Goal: Information Seeking & Learning: Learn about a topic

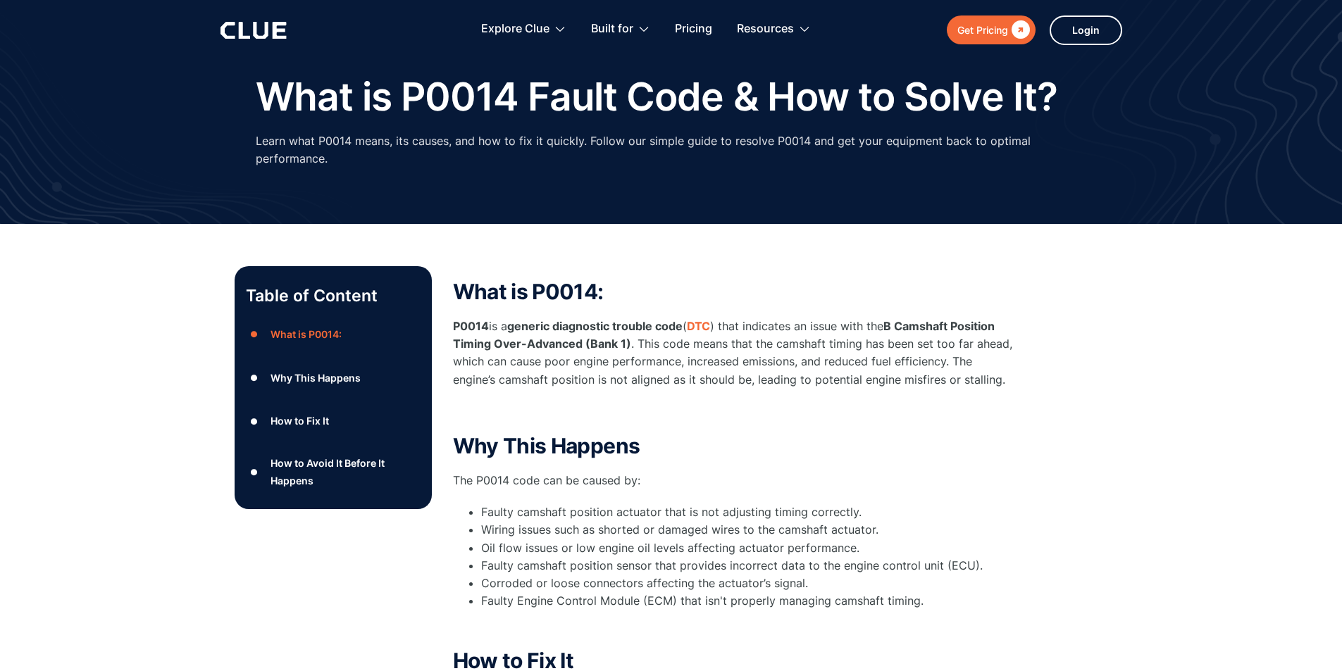
scroll to position [70, 0]
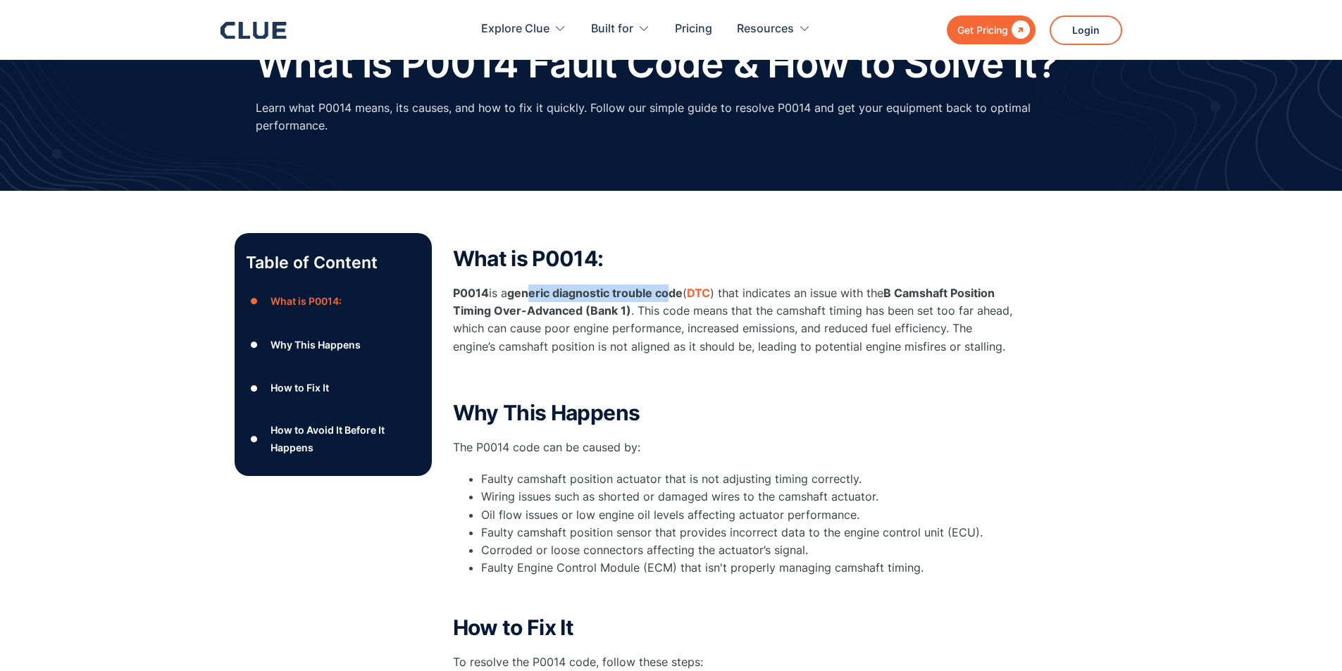
drag, startPoint x: 535, startPoint y: 296, endPoint x: 675, endPoint y: 296, distance: 139.4
click at [675, 296] on strong "generic diagnostic trouble code" at bounding box center [594, 293] width 175 height 14
click at [706, 325] on p "P0014 is a generic diagnostic trouble code ( DTC ) that indicates an issue with…" at bounding box center [734, 320] width 563 height 71
drag, startPoint x: 896, startPoint y: 292, endPoint x: 627, endPoint y: 308, distance: 269.5
click at [627, 308] on strong "B Camshaft Position Timing Over-Advanced (Bank 1)" at bounding box center [724, 302] width 542 height 32
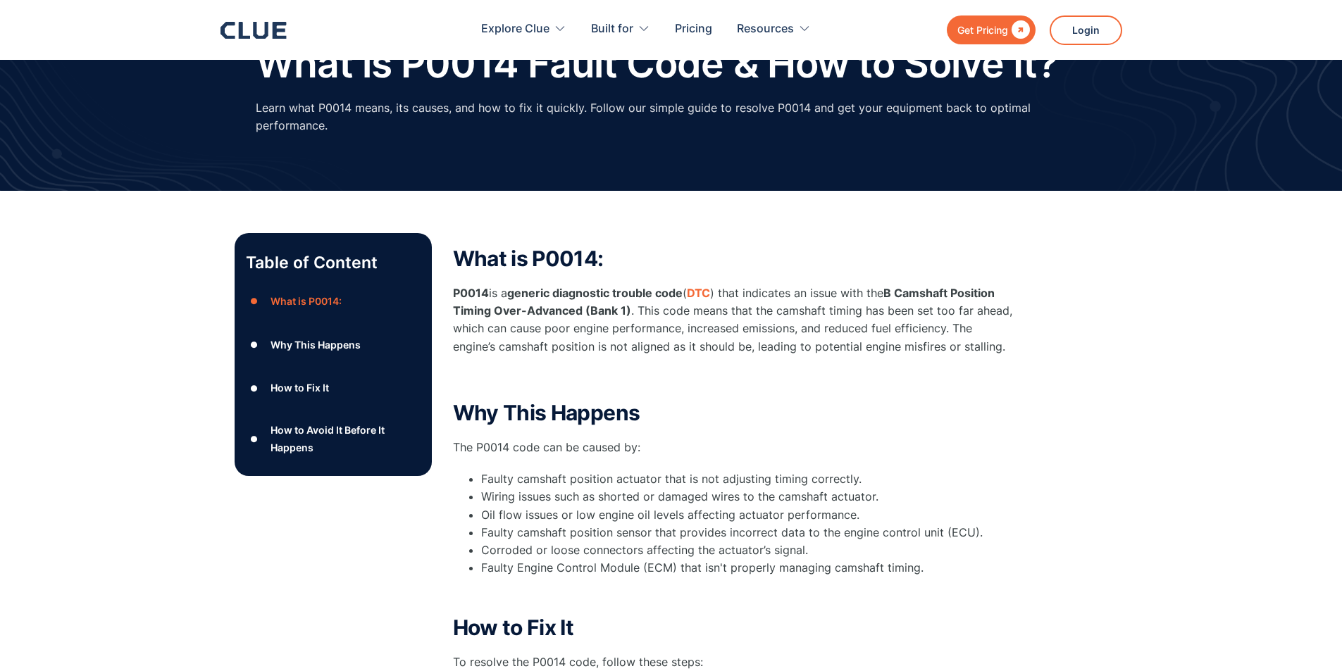
click at [806, 320] on p "P0014 is a generic diagnostic trouble code ( DTC ) that indicates an issue with…" at bounding box center [734, 320] width 563 height 71
drag, startPoint x: 773, startPoint y: 309, endPoint x: 858, endPoint y: 313, distance: 85.3
click at [858, 313] on p "P0014 is a generic diagnostic trouble code ( DTC ) that indicates an issue with…" at bounding box center [734, 320] width 563 height 71
drag, startPoint x: 840, startPoint y: 311, endPoint x: 808, endPoint y: 333, distance: 39.5
click at [808, 333] on p "P0014 is a generic diagnostic trouble code ( DTC ) that indicates an issue with…" at bounding box center [734, 320] width 563 height 71
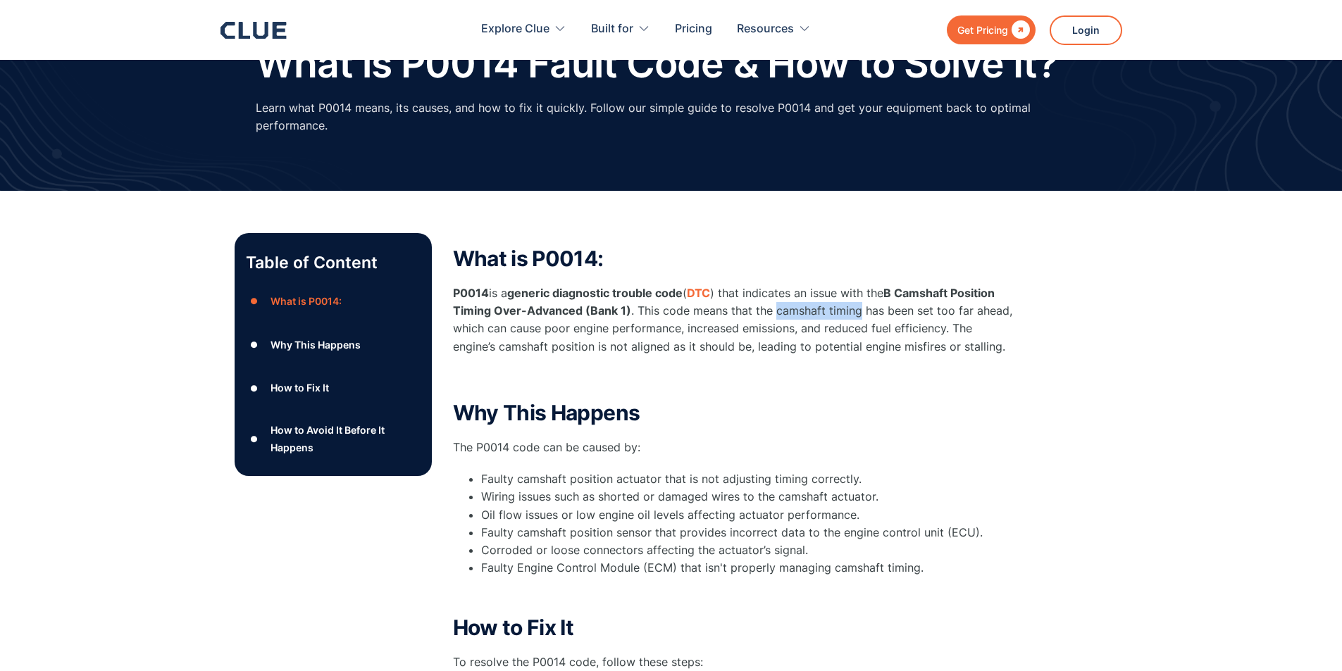
drag, startPoint x: 775, startPoint y: 316, endPoint x: 856, endPoint y: 310, distance: 81.9
click at [856, 310] on p "P0014 is a generic diagnostic trouble code ( DTC ) that indicates an issue with…" at bounding box center [734, 320] width 563 height 71
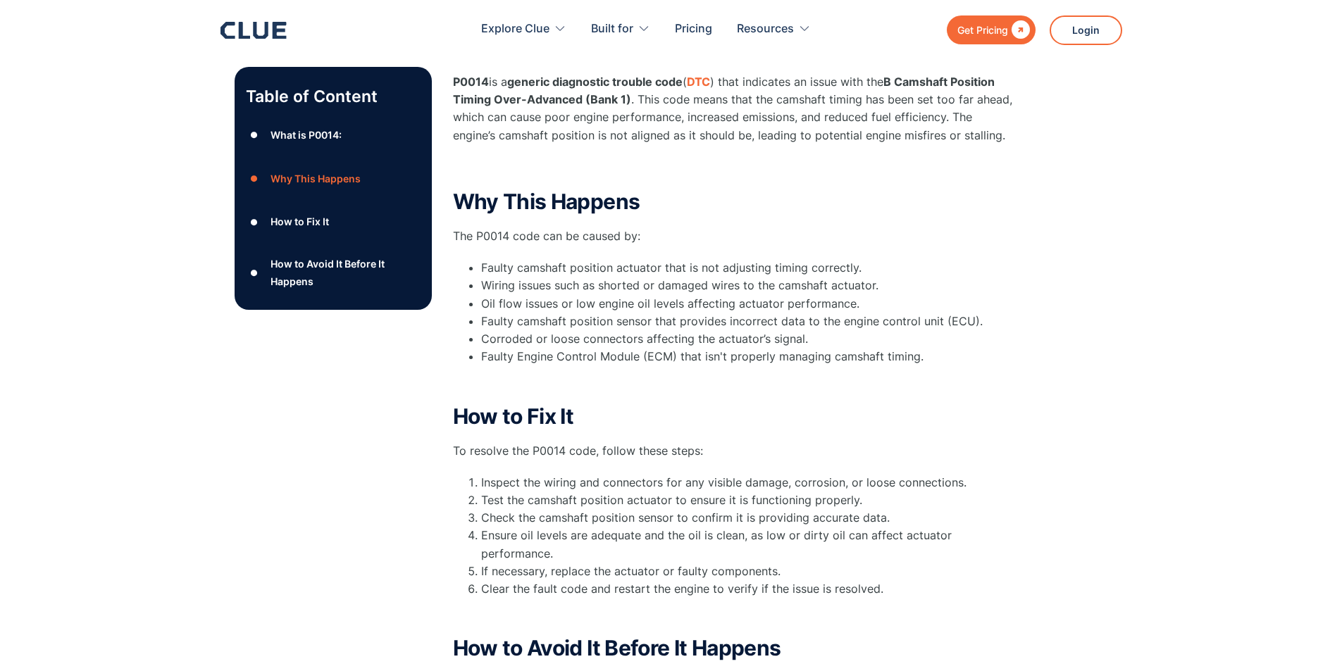
click at [94, 305] on div "Table of Content ● What is P0014: ● Why This Happens ● How to Fix It ● How to A…" at bounding box center [671, 428] width 1342 height 897
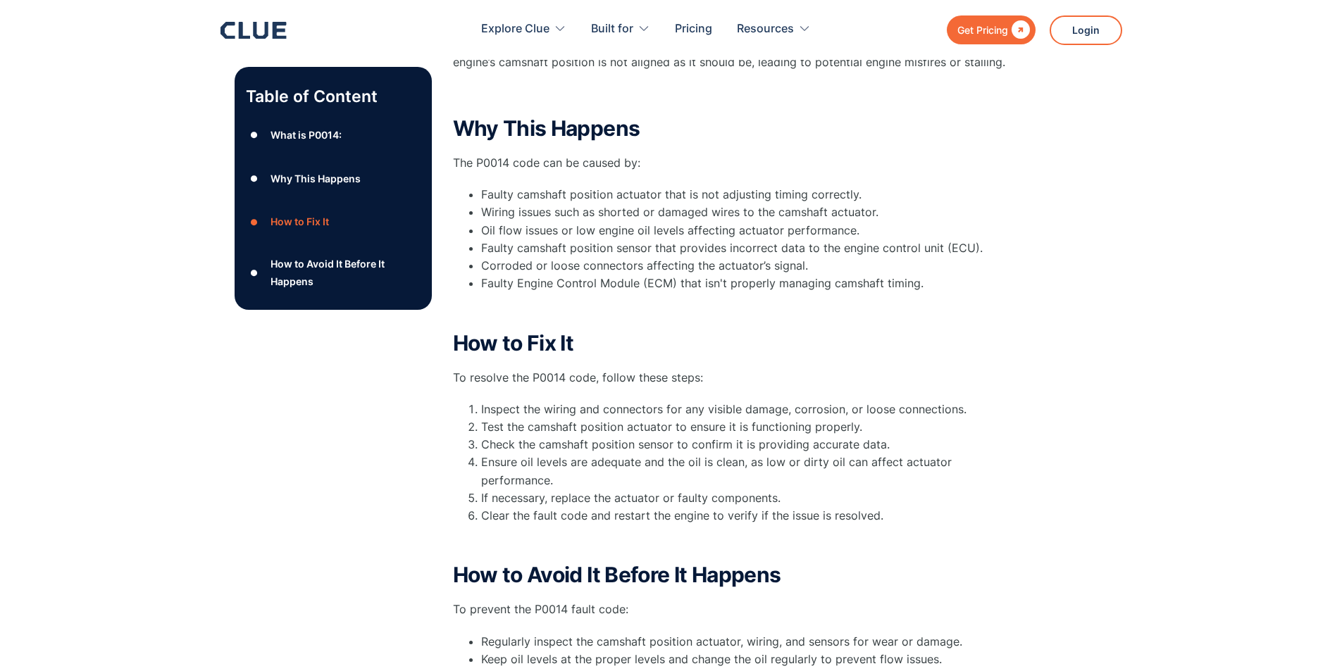
scroll to position [352, 0]
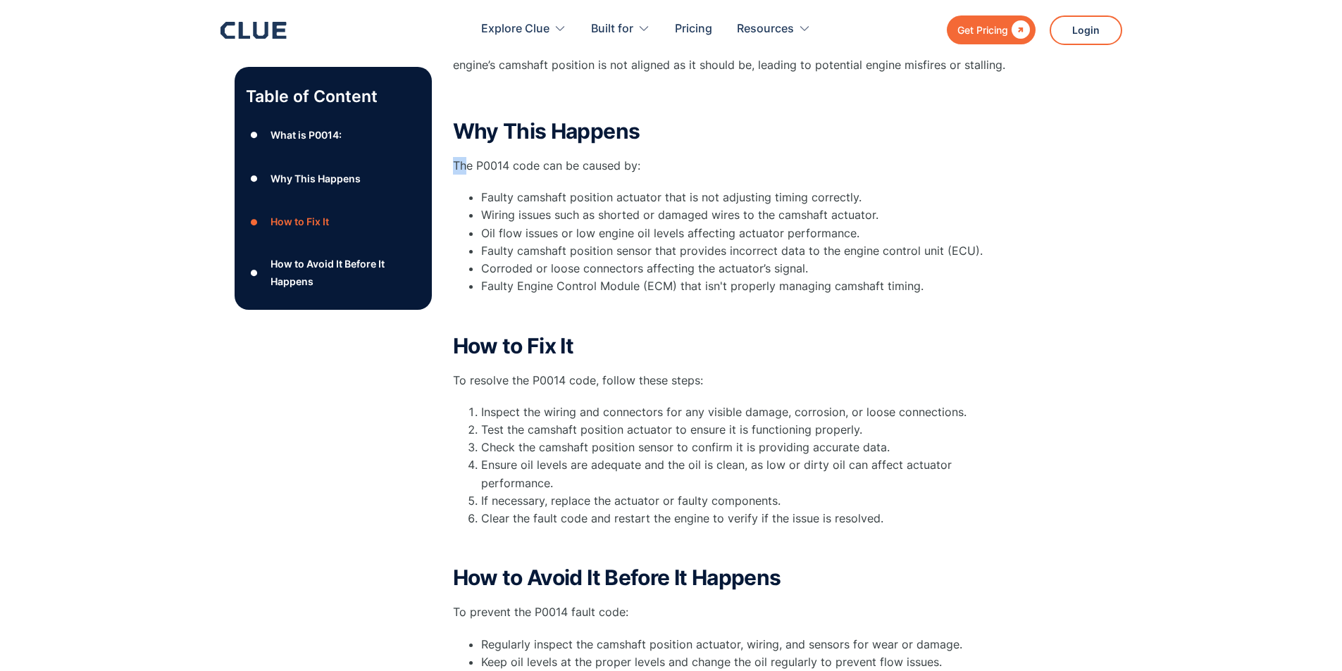
drag, startPoint x: 451, startPoint y: 158, endPoint x: 470, endPoint y: 163, distance: 19.0
click at [470, 163] on div "Table of Content ● What is P0014: ● Why This Happens ● How to Fix It ● How to A…" at bounding box center [671, 364] width 873 height 826
click at [504, 277] on li "Faulty Engine Control Module (ECM) that isn't properly managing camshaft timing." at bounding box center [748, 286] width 535 height 18
